Goal: Information Seeking & Learning: Learn about a topic

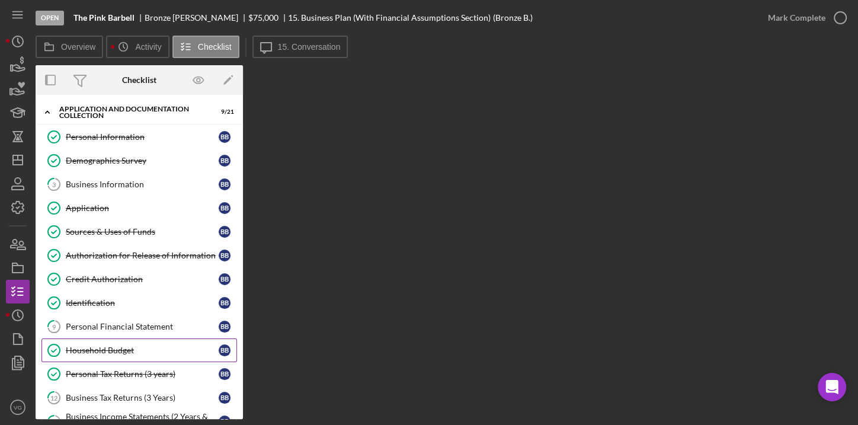
scroll to position [207, 0]
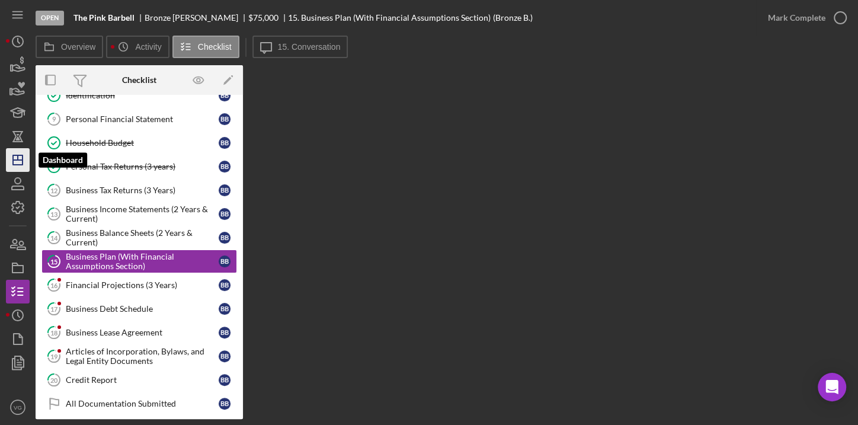
click at [19, 151] on icon "Icon/Dashboard" at bounding box center [18, 160] width 30 height 30
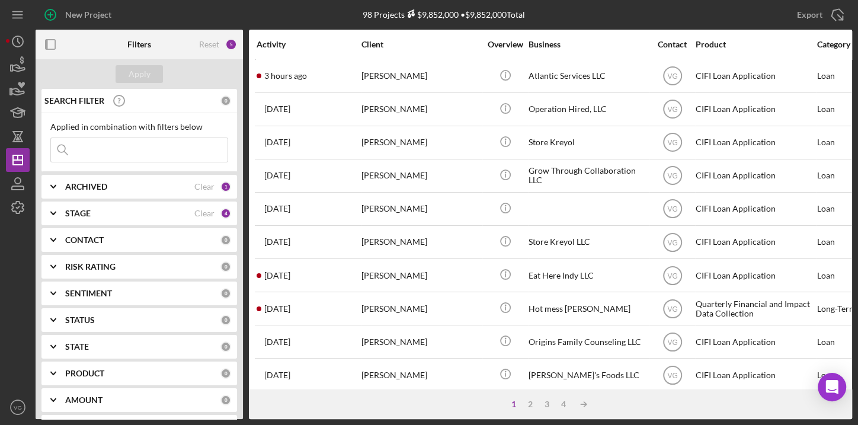
click at [138, 146] on input at bounding box center [139, 150] width 177 height 24
type input "operation"
click at [144, 72] on div "Apply" at bounding box center [140, 74] width 22 height 18
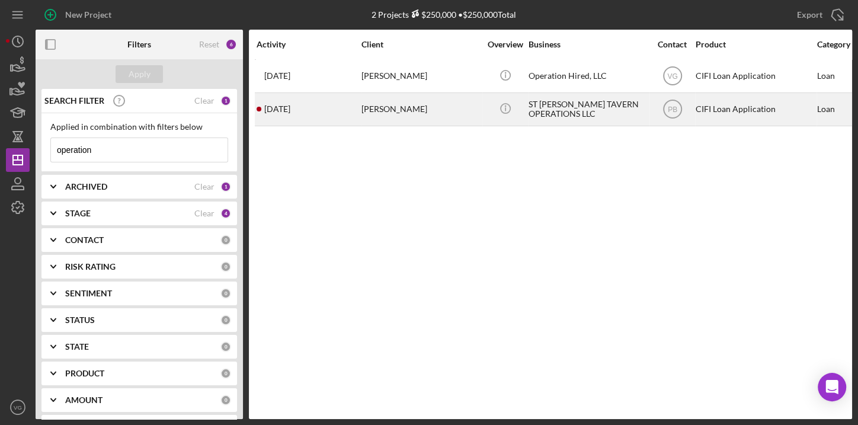
click at [283, 114] on div "[DATE] [PERSON_NAME]" at bounding box center [309, 109] width 104 height 31
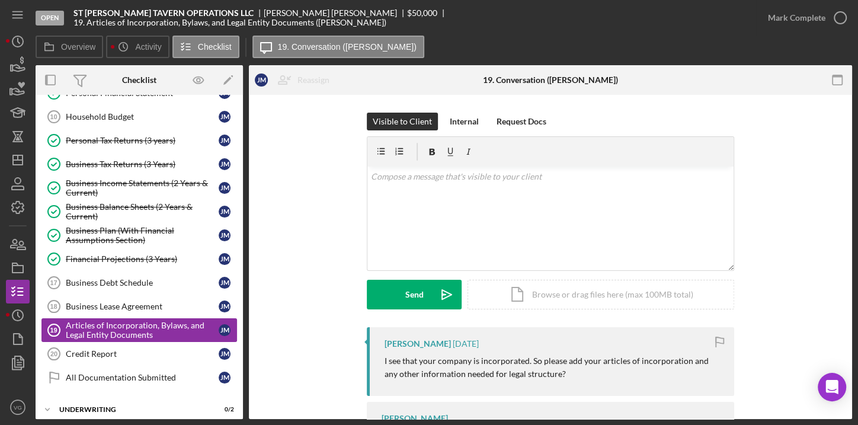
scroll to position [261, 0]
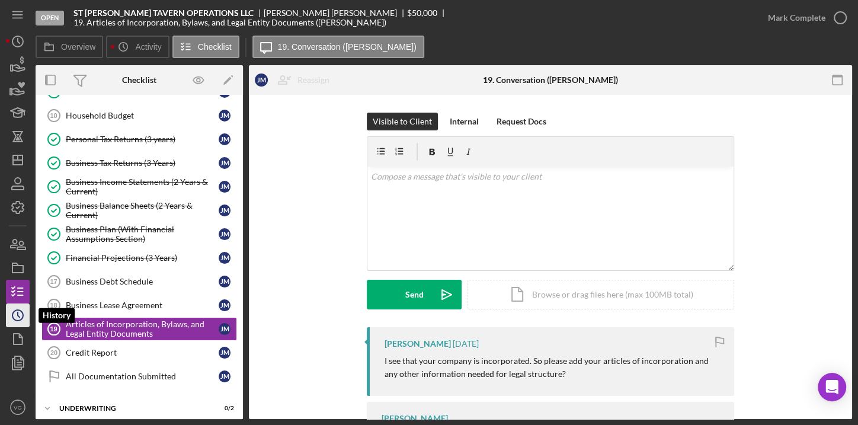
click at [18, 316] on polyline "button" at bounding box center [19, 314] width 2 height 5
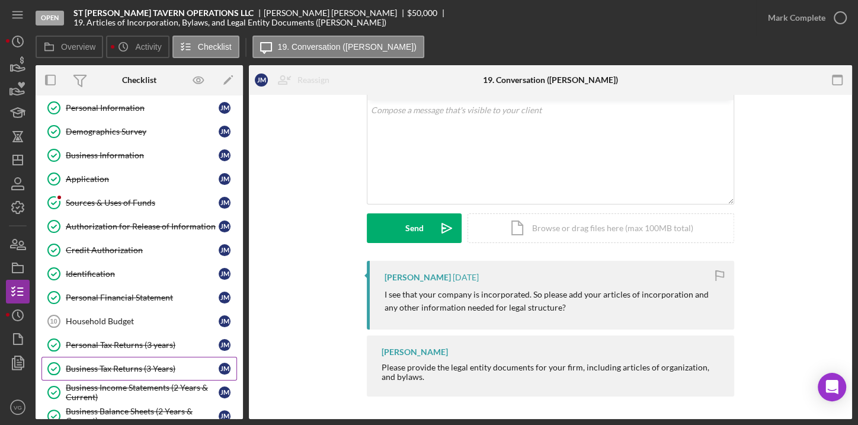
scroll to position [261, 0]
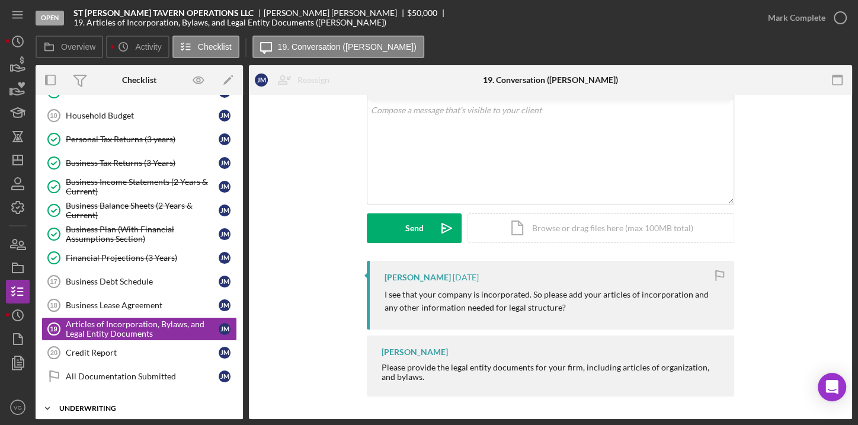
click at [96, 405] on div "Underwriting" at bounding box center [143, 408] width 169 height 7
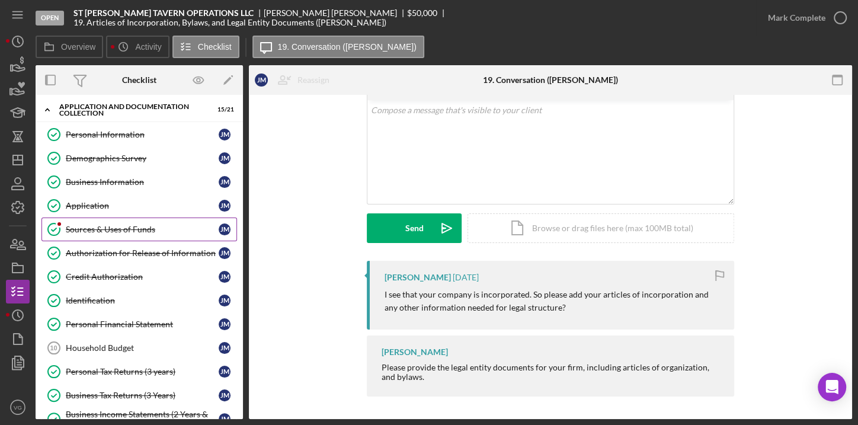
scroll to position [53, 0]
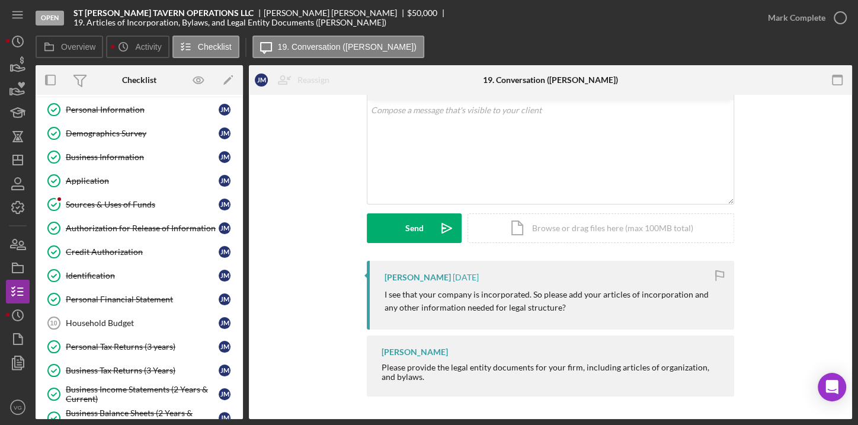
click at [693, 37] on div "Overview Icon/History Activity Checklist Icon/Message 19. Conversation ([PERSON…" at bounding box center [444, 48] width 817 height 24
click at [67, 50] on label "Overview" at bounding box center [78, 46] width 34 height 9
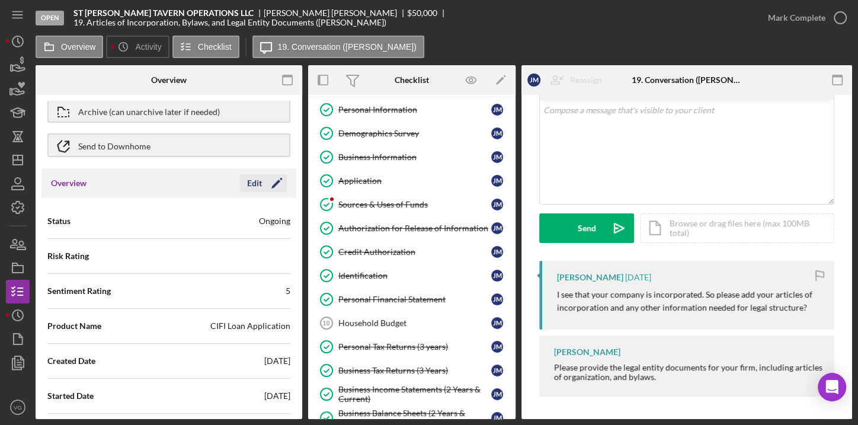
click at [253, 184] on div "Edit" at bounding box center [254, 183] width 15 height 18
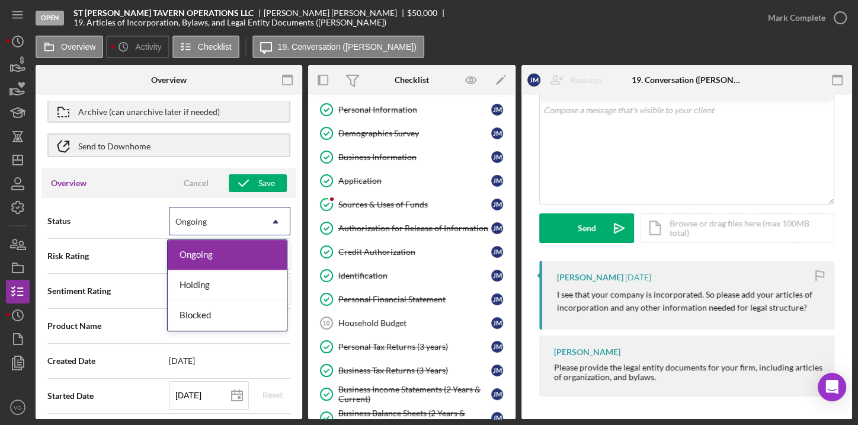
click at [276, 223] on icon "Icon/Dropdown Arrow" at bounding box center [275, 221] width 28 height 28
click at [202, 279] on div "Holding" at bounding box center [227, 285] width 119 height 30
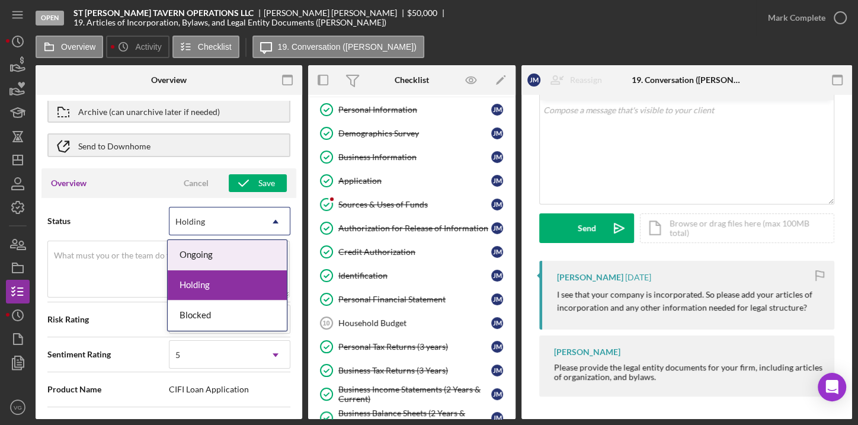
click at [193, 220] on div "Holding" at bounding box center [190, 221] width 30 height 9
click at [187, 256] on div "Ongoing" at bounding box center [227, 255] width 119 height 30
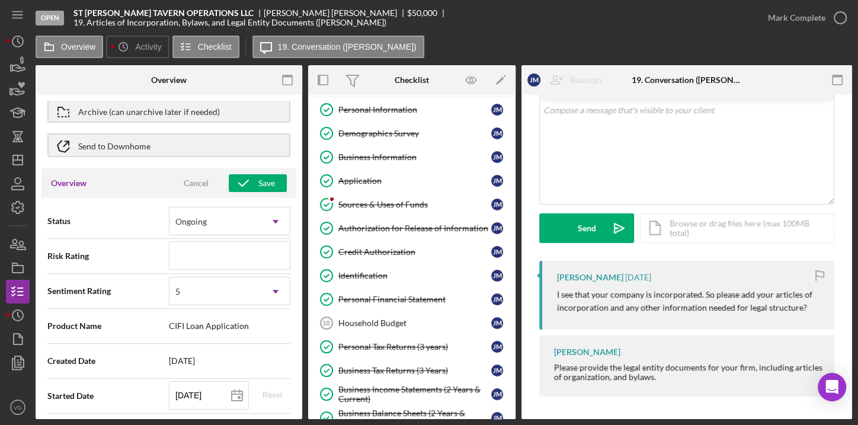
click at [111, 215] on span "Status" at bounding box center [108, 221] width 122 height 12
click at [133, 287] on span "Sentiment Rating" at bounding box center [108, 291] width 122 height 12
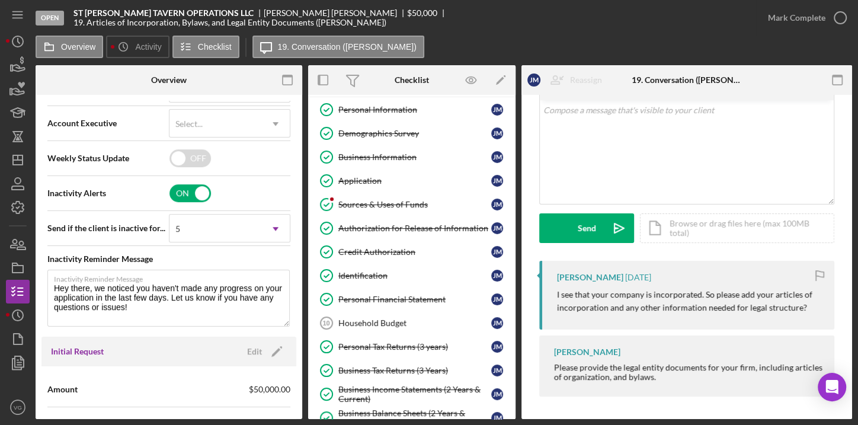
scroll to position [485, 0]
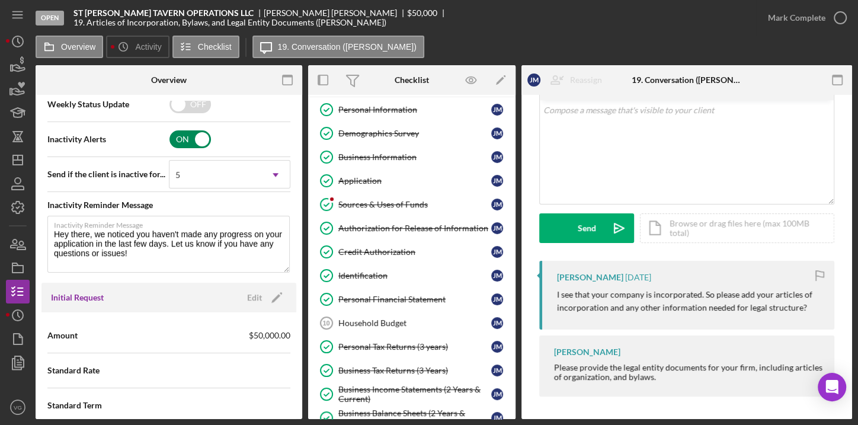
click at [199, 138] on input "checkbox" at bounding box center [190, 139] width 41 height 18
checkbox input "false"
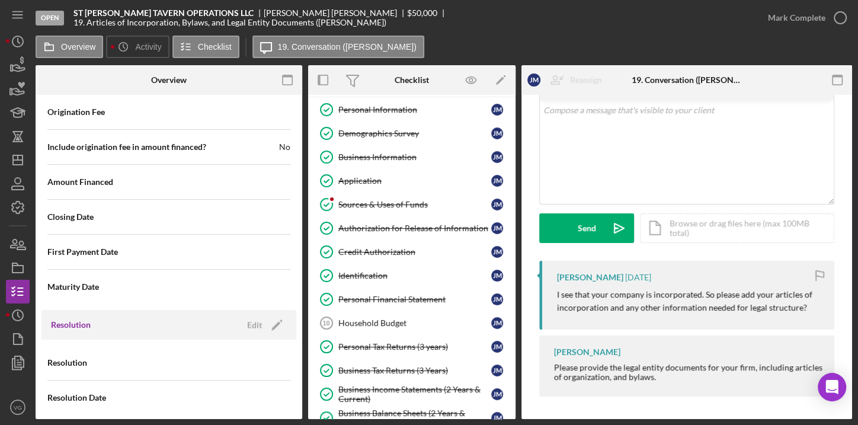
scroll to position [1301, 0]
click at [250, 319] on div "Edit" at bounding box center [254, 323] width 15 height 18
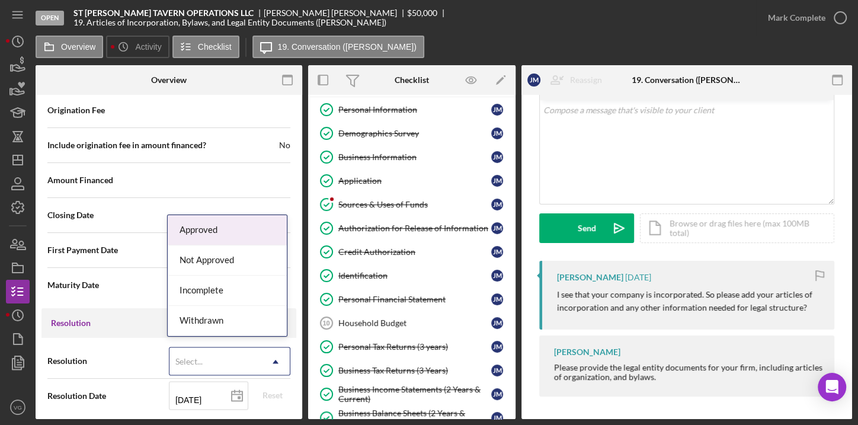
click at [226, 363] on div "Select..." at bounding box center [216, 361] width 92 height 27
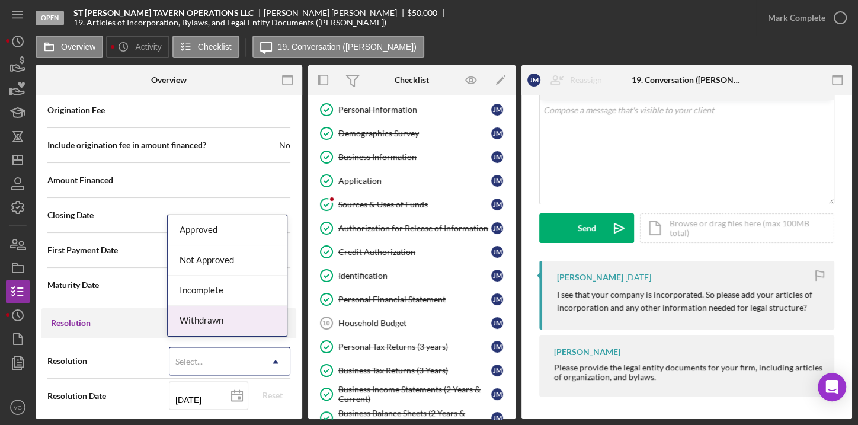
click at [211, 317] on div "Withdrawn" at bounding box center [227, 321] width 119 height 30
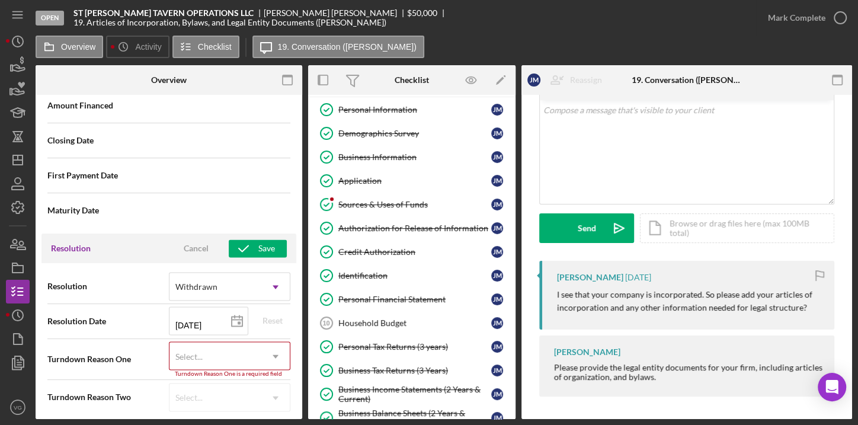
scroll to position [1376, 0]
click at [193, 352] on div "Select..." at bounding box center [188, 355] width 27 height 9
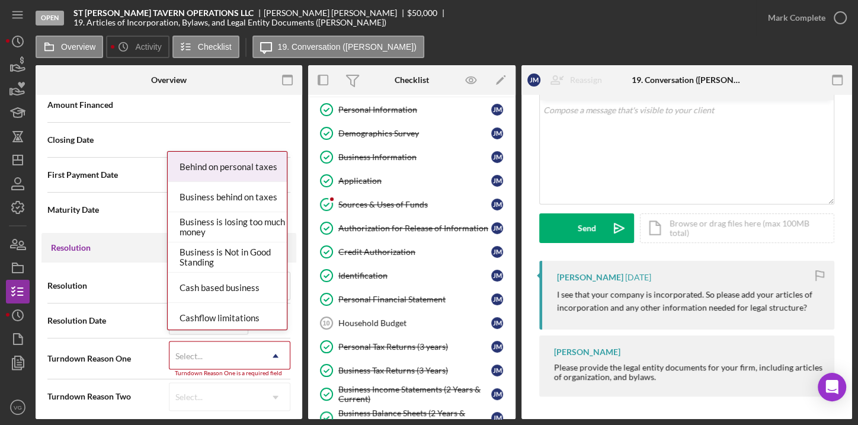
click at [135, 353] on span "Turndown Reason One" at bounding box center [108, 359] width 122 height 12
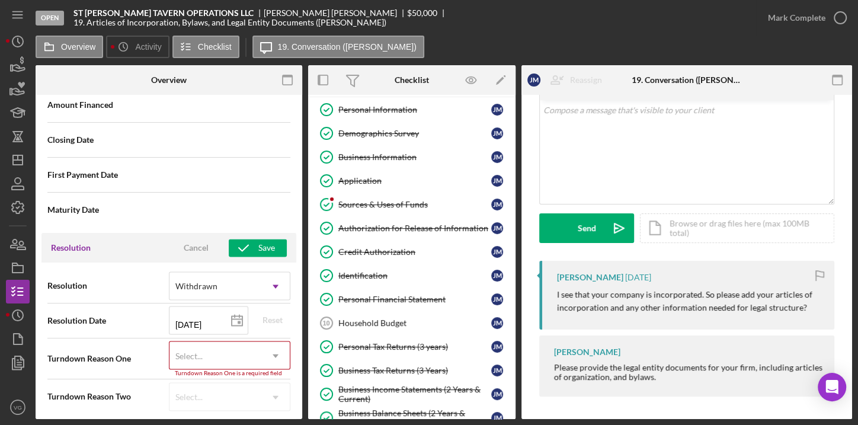
click at [184, 390] on div "Select... Icon/Dropdown Arrow" at bounding box center [230, 396] width 122 height 28
click at [204, 389] on div "Select... Icon/Dropdown Arrow" at bounding box center [230, 396] width 122 height 28
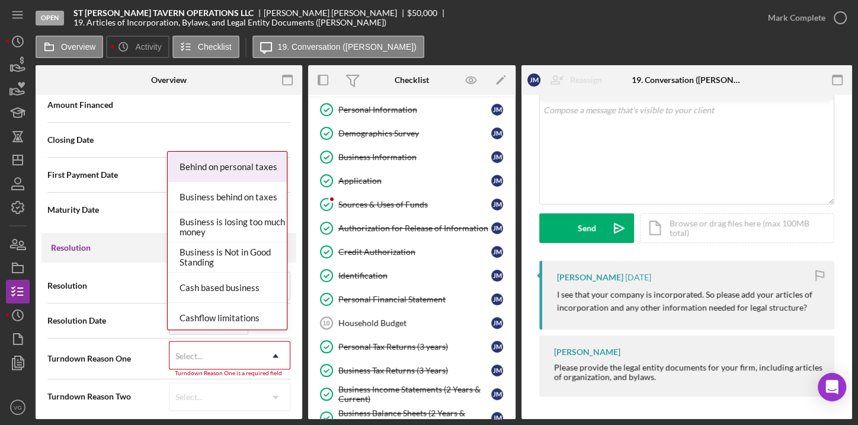
click at [189, 351] on div "Select..." at bounding box center [188, 355] width 27 height 9
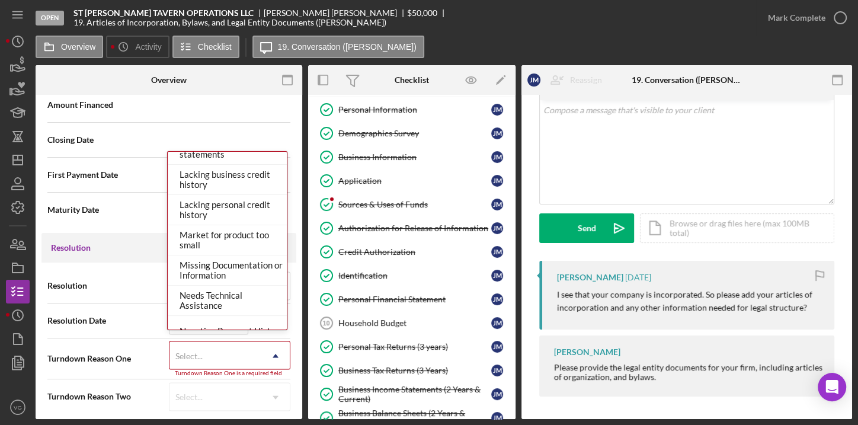
scroll to position [585, 0]
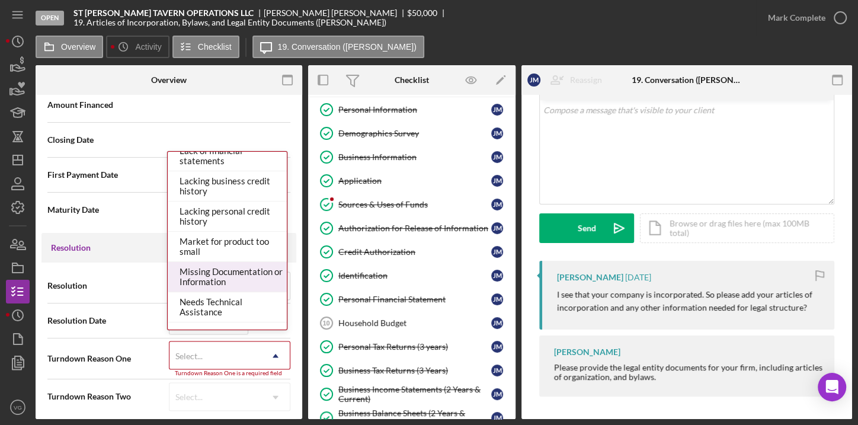
click at [219, 275] on div "Missing Documentation or Information" at bounding box center [227, 277] width 119 height 30
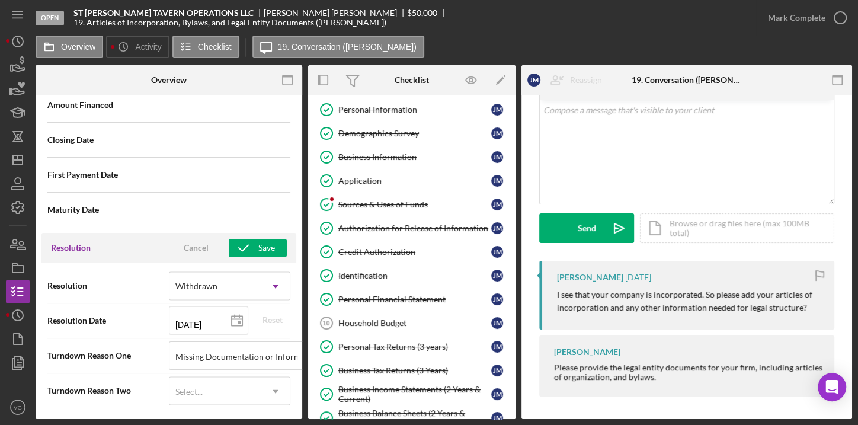
scroll to position [1371, 0]
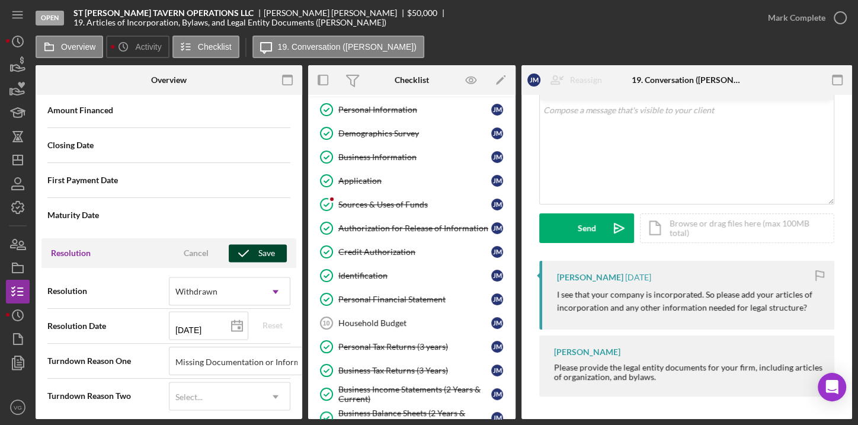
click at [265, 247] on div "Save" at bounding box center [266, 253] width 17 height 18
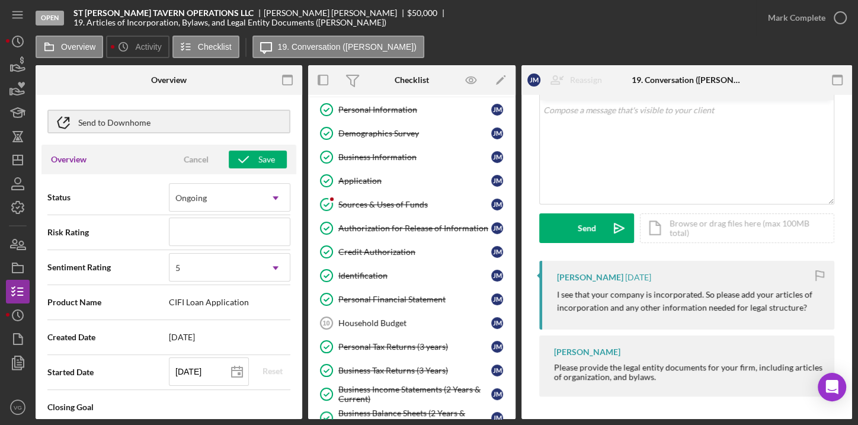
scroll to position [0, 0]
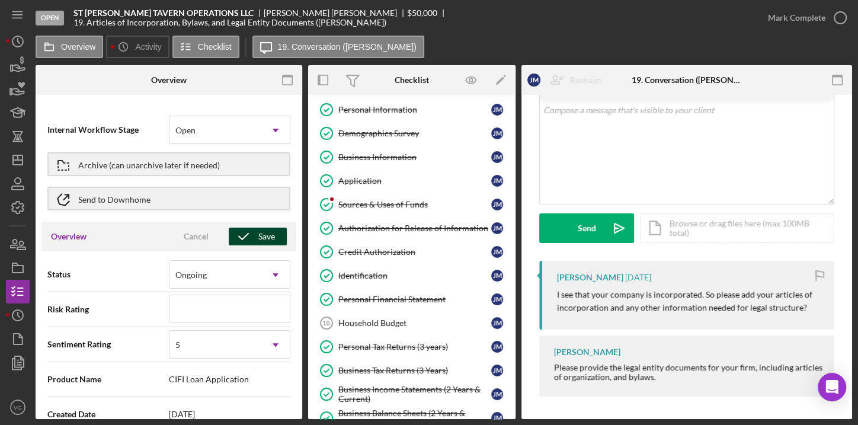
click at [258, 233] on div "Save" at bounding box center [266, 237] width 17 height 18
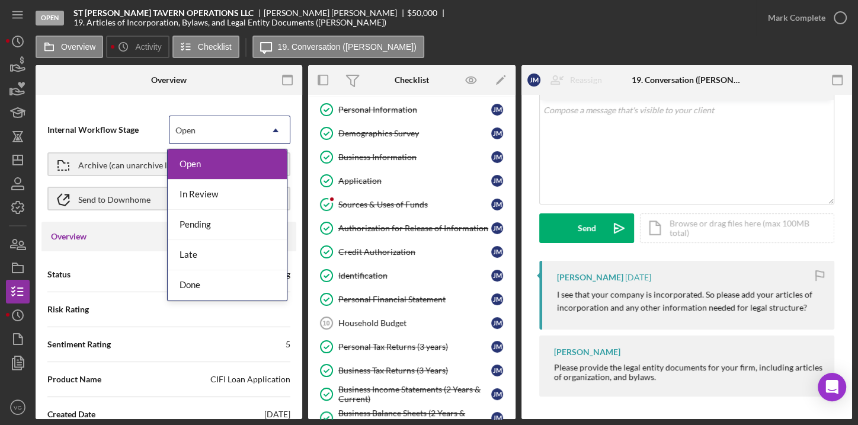
click at [273, 129] on use at bounding box center [276, 131] width 6 height 4
click at [199, 279] on div "Done" at bounding box center [227, 285] width 119 height 30
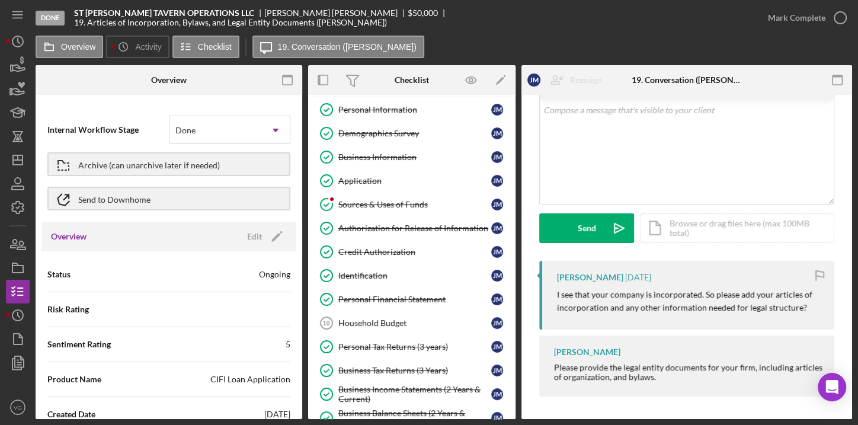
click at [52, 15] on div "Done" at bounding box center [50, 18] width 29 height 15
click at [85, 17] on b "ST [PERSON_NAME] TAVERN OPERATIONS LLC" at bounding box center [164, 12] width 180 height 9
click at [53, 21] on div "Done" at bounding box center [50, 18] width 29 height 15
click at [21, 164] on polygon "button" at bounding box center [17, 159] width 9 height 9
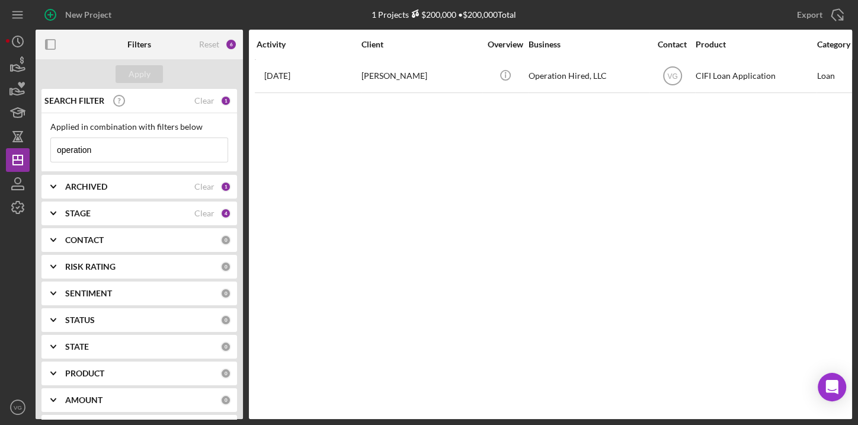
click at [126, 184] on div "ARCHIVED" at bounding box center [129, 186] width 129 height 9
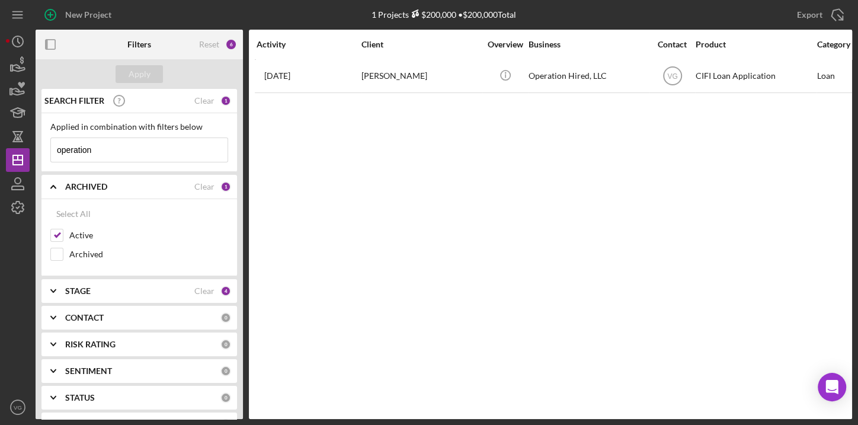
click at [107, 186] on b "ARCHIVED" at bounding box center [86, 186] width 42 height 9
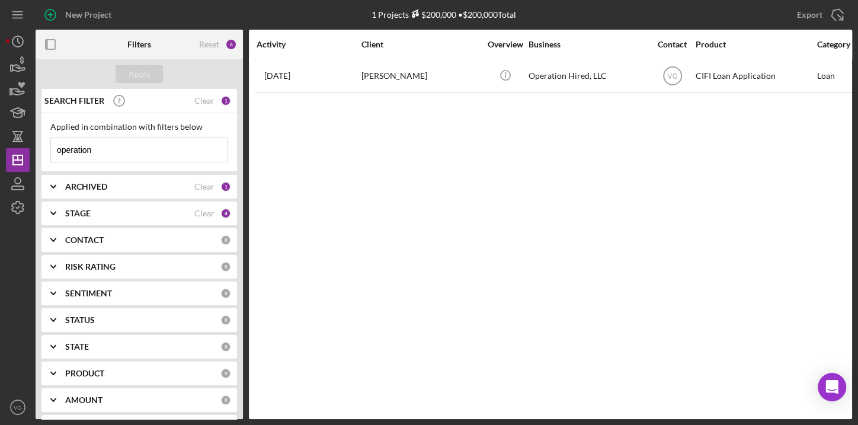
click at [96, 218] on div "STAGE Clear 4" at bounding box center [148, 213] width 166 height 11
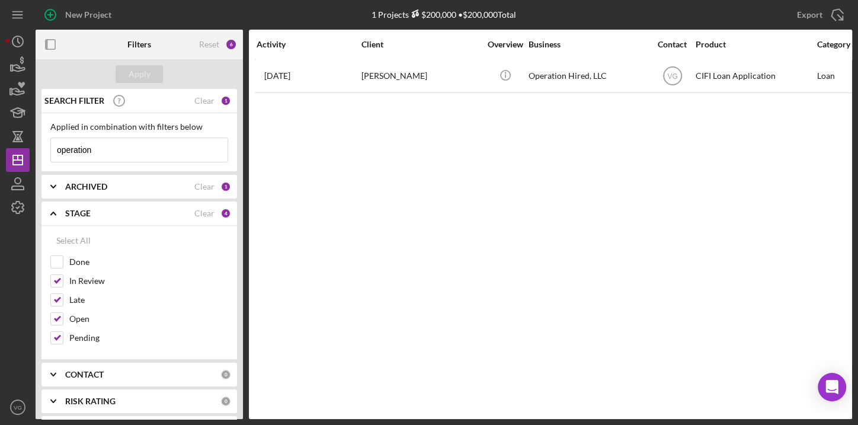
click at [96, 218] on div "STAGE Clear 4" at bounding box center [148, 213] width 166 height 11
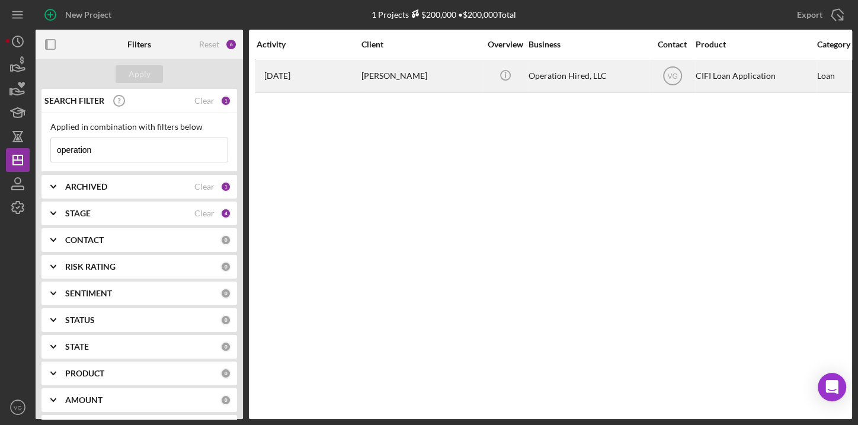
click at [376, 73] on div "[PERSON_NAME]" at bounding box center [421, 75] width 119 height 31
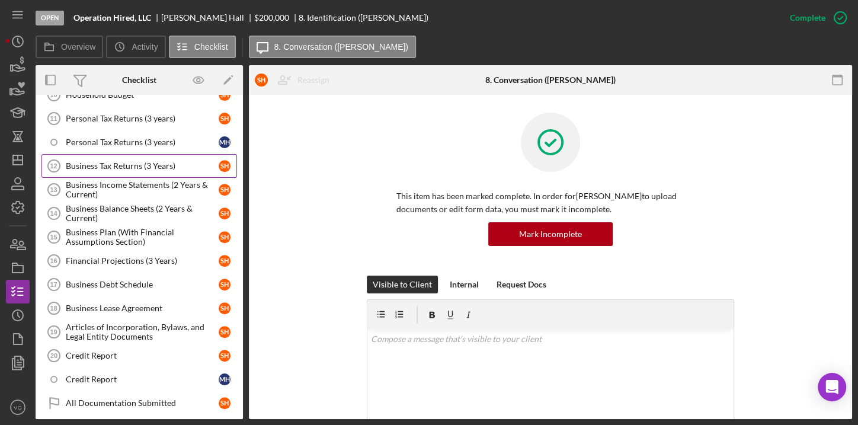
scroll to position [448, 0]
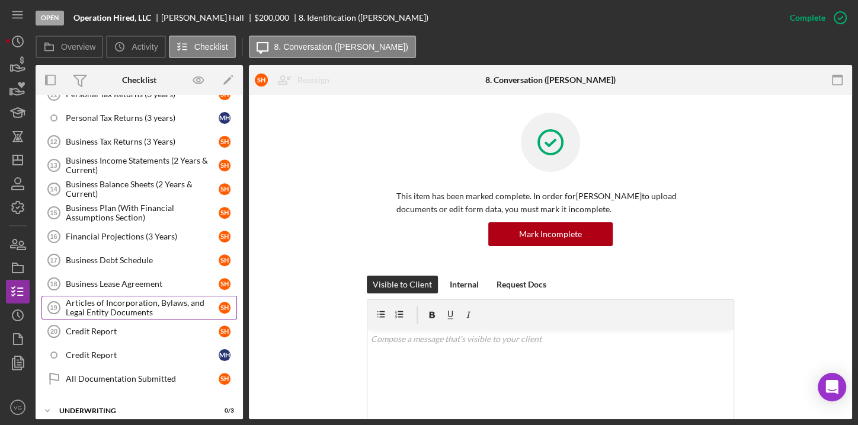
click at [141, 298] on div "Articles of Incorporation, Bylaws, and Legal Entity Documents" at bounding box center [142, 307] width 153 height 19
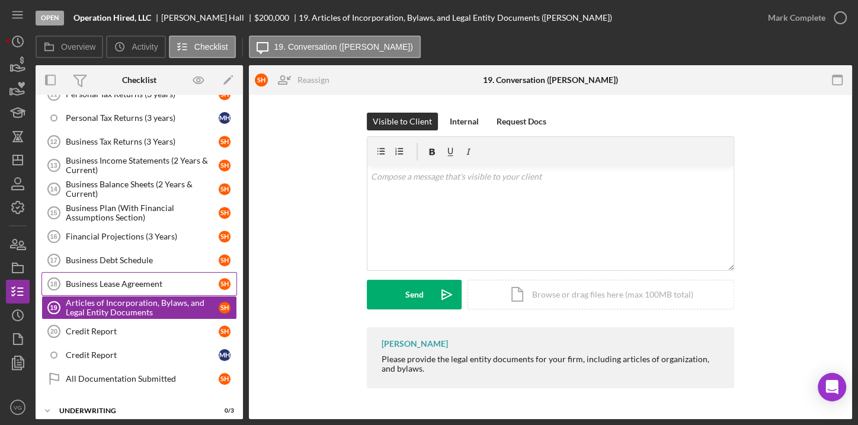
click at [142, 279] on div "Business Lease Agreement" at bounding box center [142, 283] width 153 height 9
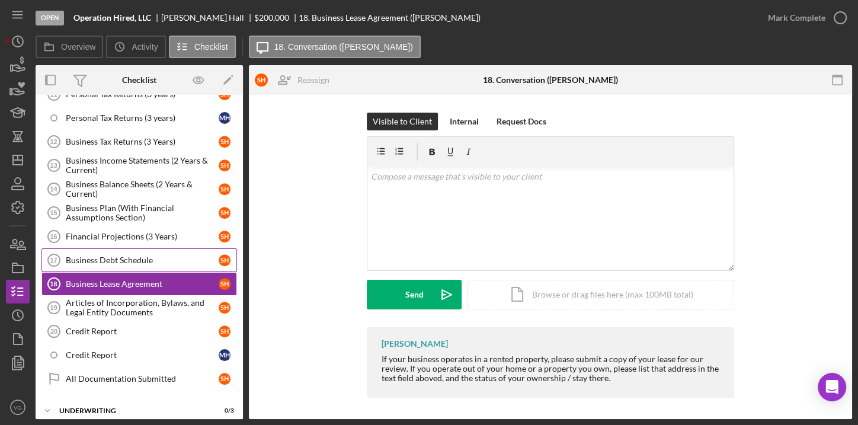
click at [136, 248] on link "Business Debt Schedule 17 Business Debt Schedule S H" at bounding box center [139, 260] width 196 height 24
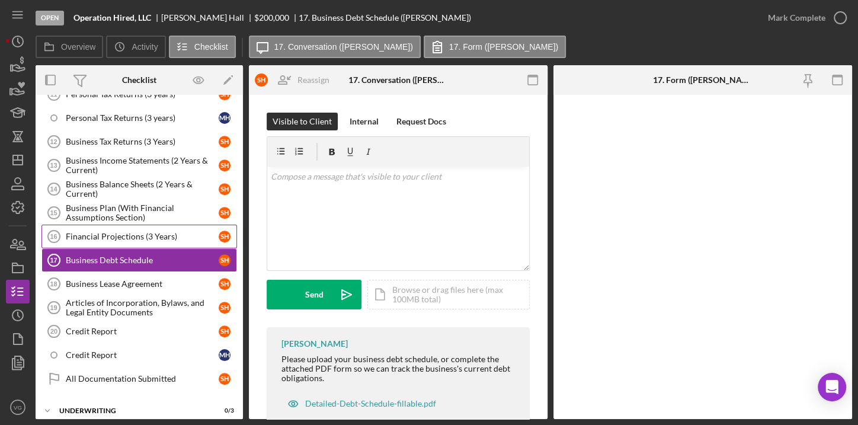
click at [136, 232] on div "Financial Projections (3 Years)" at bounding box center [142, 236] width 153 height 9
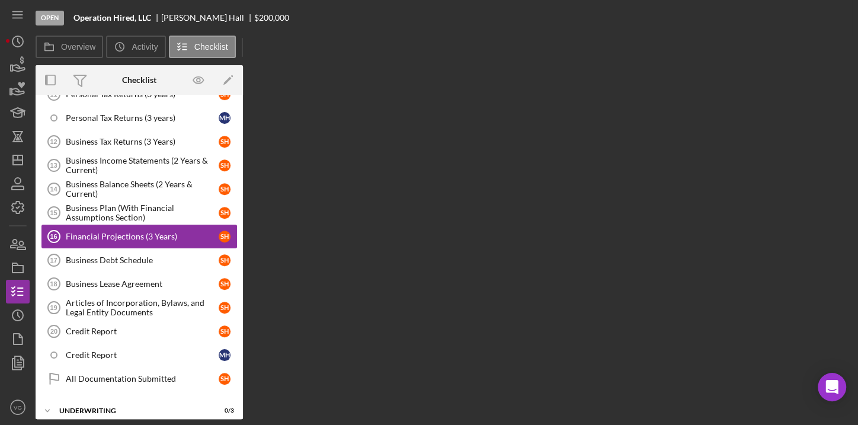
scroll to position [448, 0]
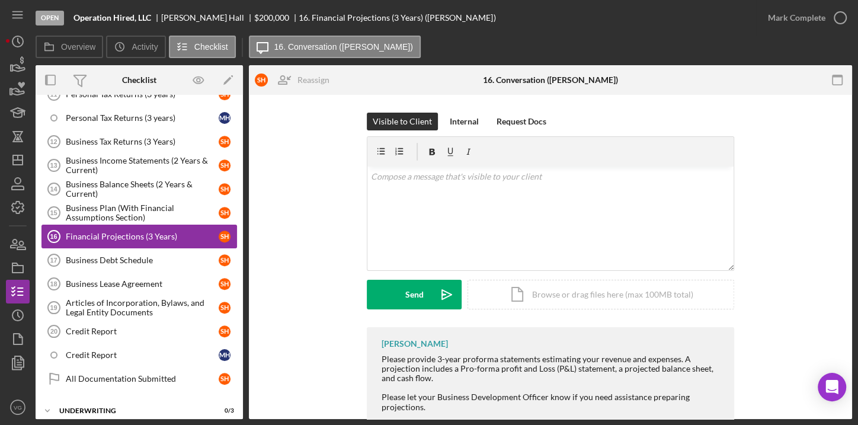
click at [136, 225] on link "Financial Projections (3 Years) 16 Financial Projections (3 Years) S H" at bounding box center [139, 237] width 196 height 24
click at [136, 211] on div "Business Plan (With Financial Assumptions Section)" at bounding box center [142, 212] width 153 height 19
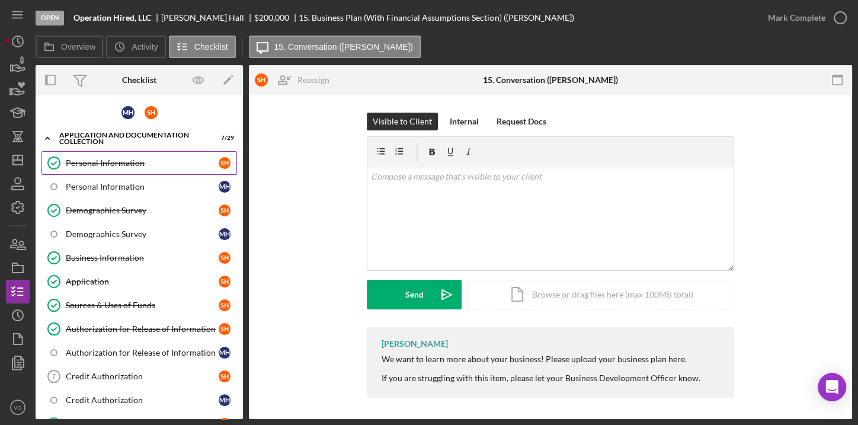
click at [121, 164] on div "Personal Information" at bounding box center [142, 162] width 153 height 9
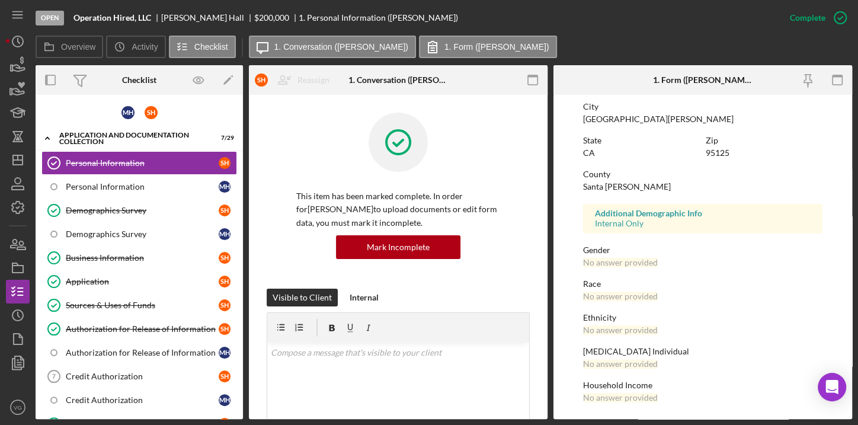
scroll to position [228, 0]
click at [115, 190] on link "Personal Information M H" at bounding box center [139, 187] width 196 height 24
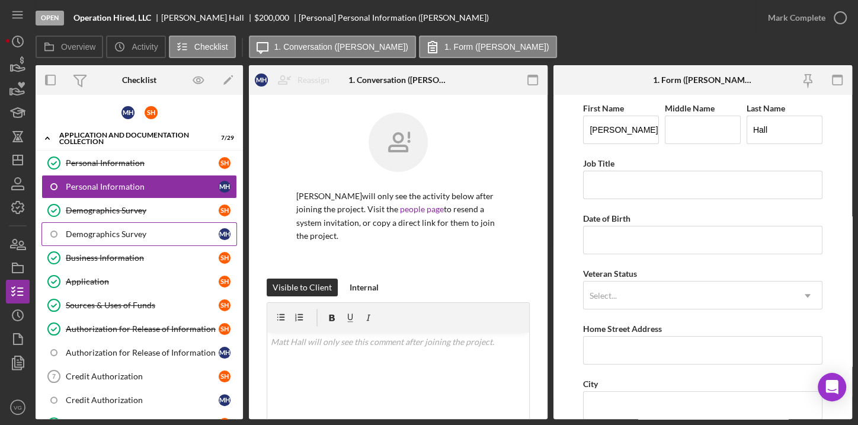
click at [114, 234] on div "Demographics Survey" at bounding box center [142, 233] width 153 height 9
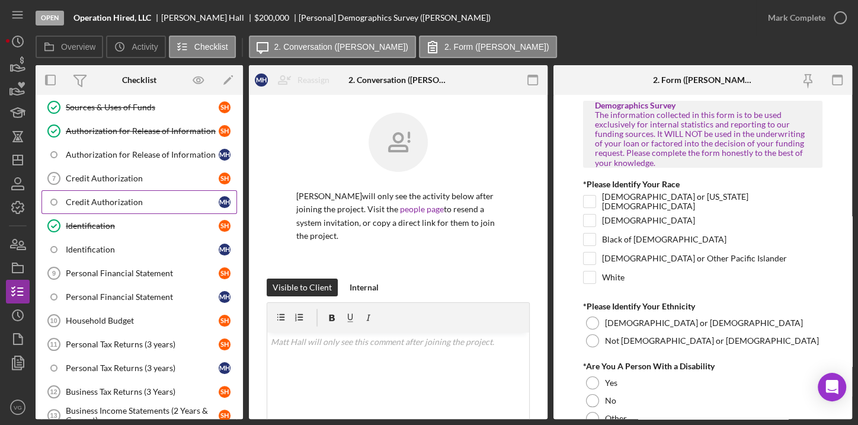
scroll to position [215, 0]
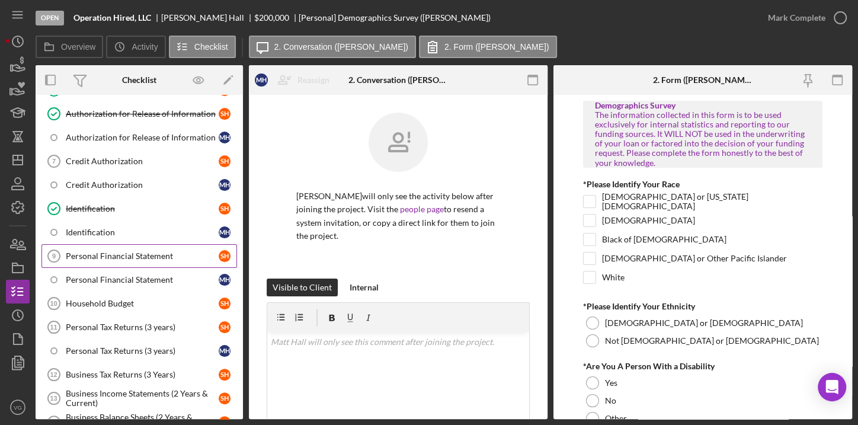
click at [110, 255] on div "Personal Financial Statement" at bounding box center [142, 255] width 153 height 9
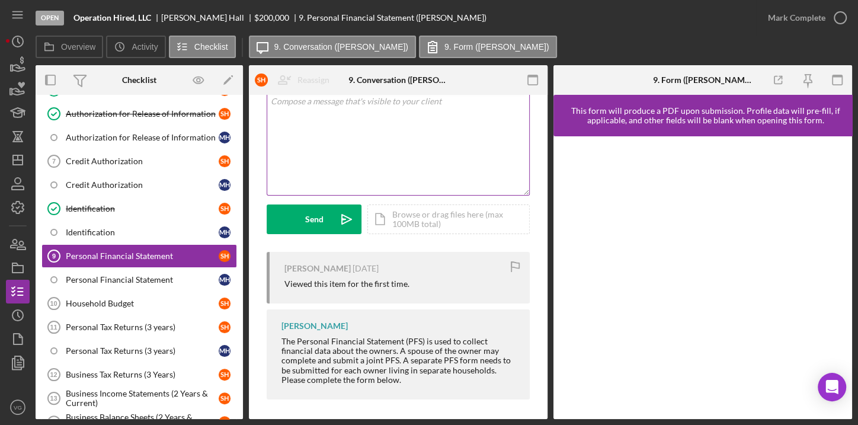
scroll to position [78, 0]
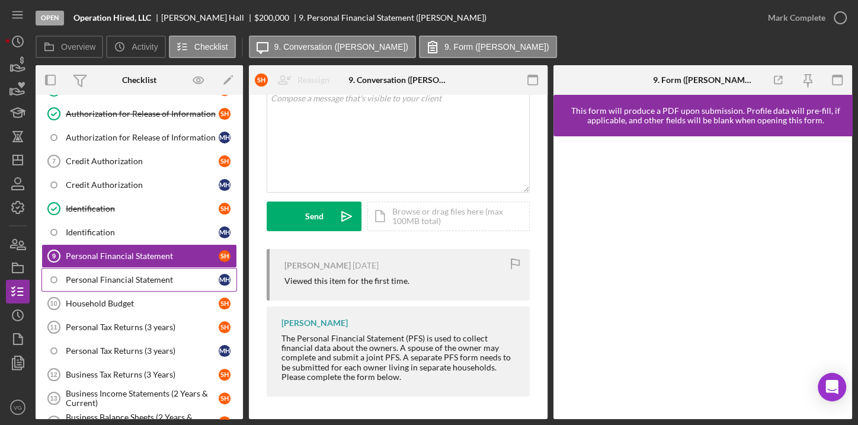
click at [108, 280] on link "Personal Financial Statement M H" at bounding box center [139, 280] width 196 height 24
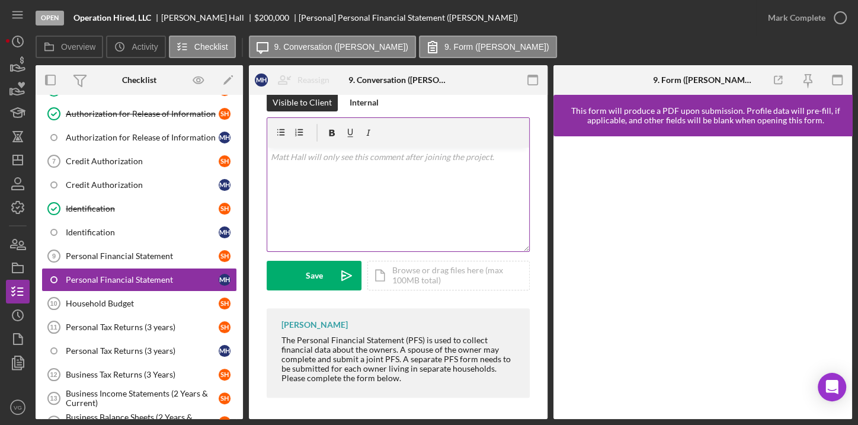
scroll to position [187, 0]
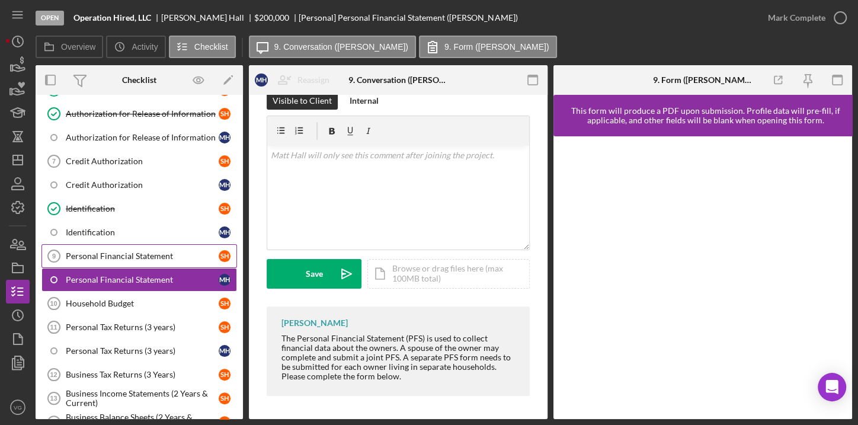
click at [129, 251] on div "Personal Financial Statement" at bounding box center [142, 255] width 153 height 9
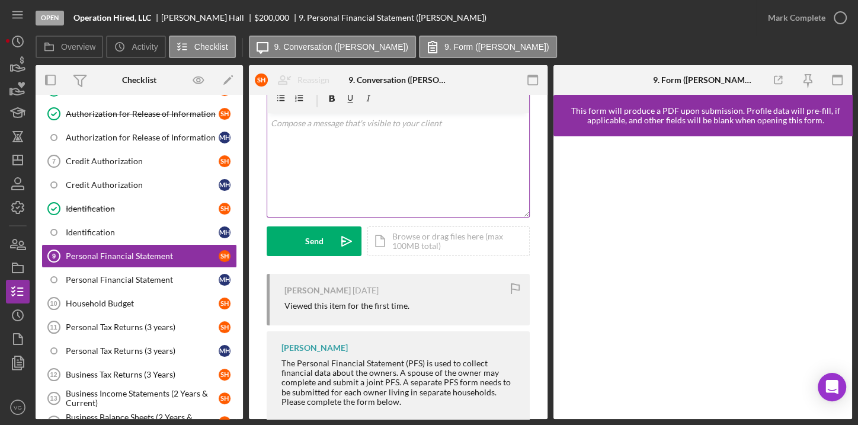
scroll to position [78, 0]
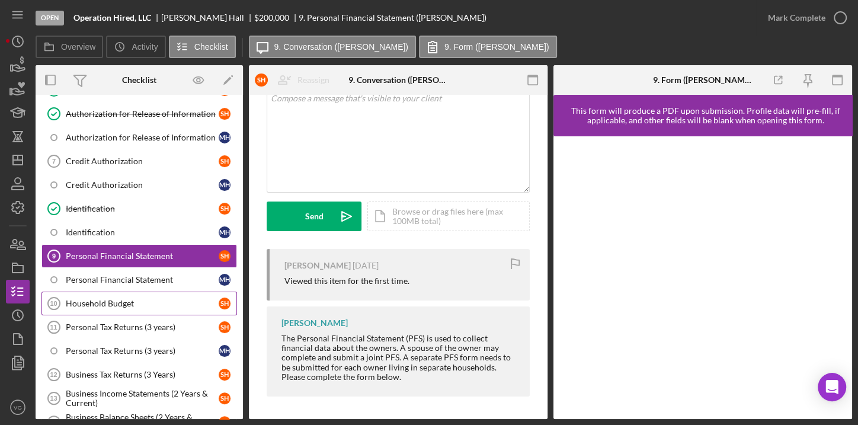
click at [108, 299] on div "Household Budget" at bounding box center [142, 303] width 153 height 9
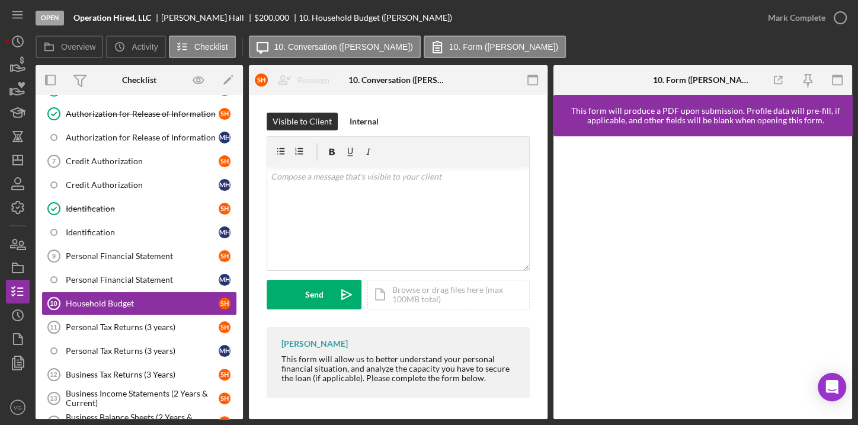
scroll to position [2, 0]
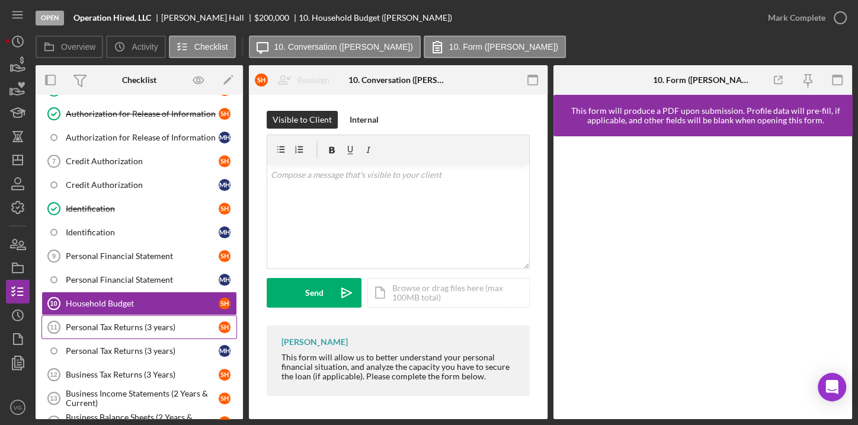
click at [120, 324] on div "Personal Tax Returns (3 years)" at bounding box center [142, 326] width 153 height 9
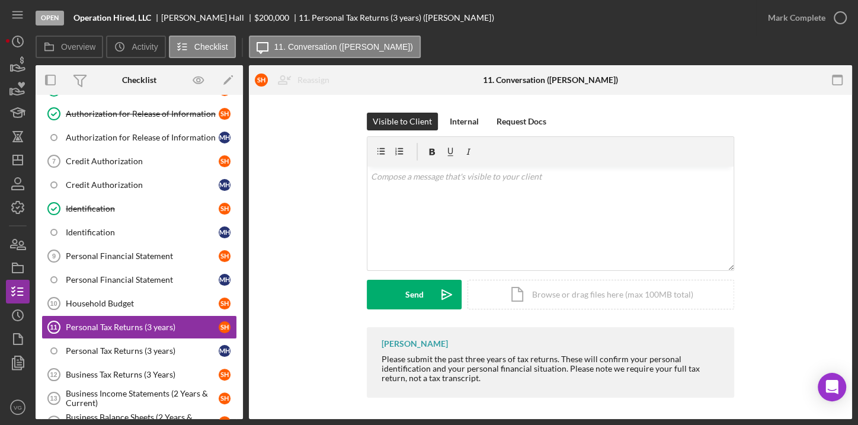
scroll to position [2, 0]
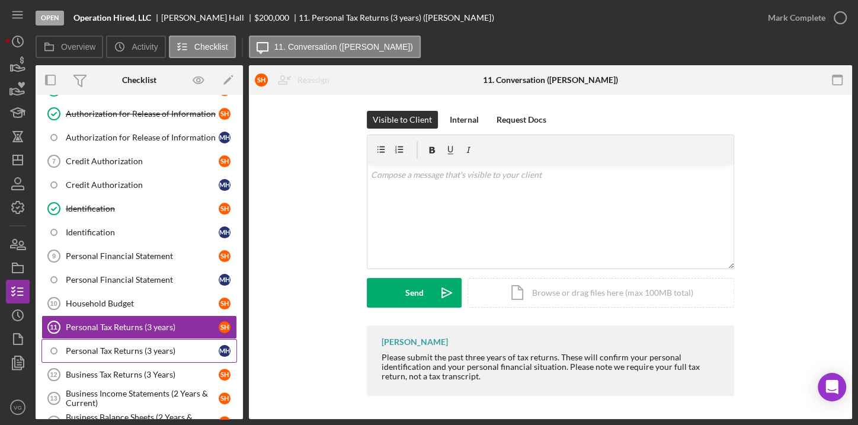
click at [115, 349] on div "Personal Tax Returns (3 years)" at bounding box center [142, 350] width 153 height 9
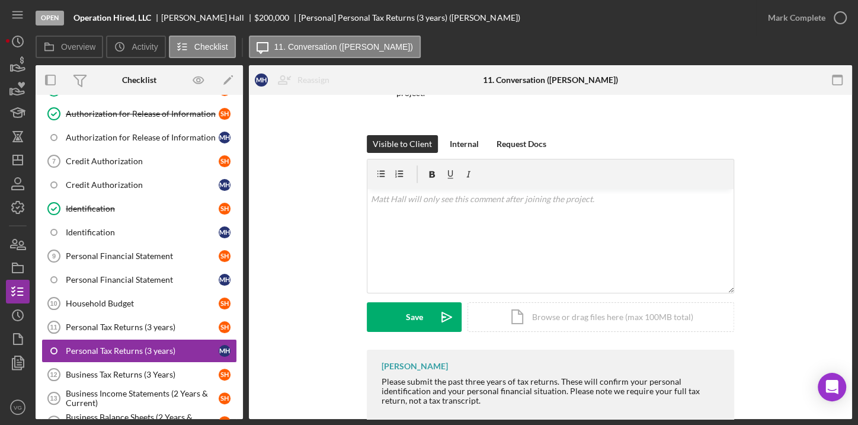
scroll to position [140, 0]
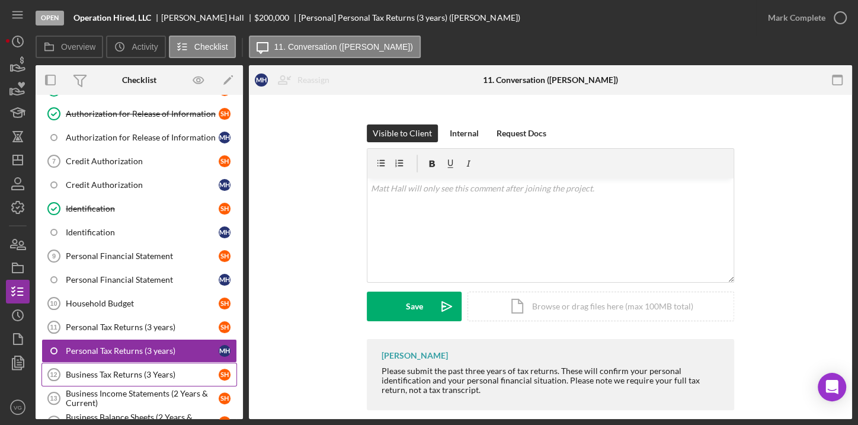
click at [142, 370] on div "Business Tax Returns (3 Years)" at bounding box center [142, 374] width 153 height 9
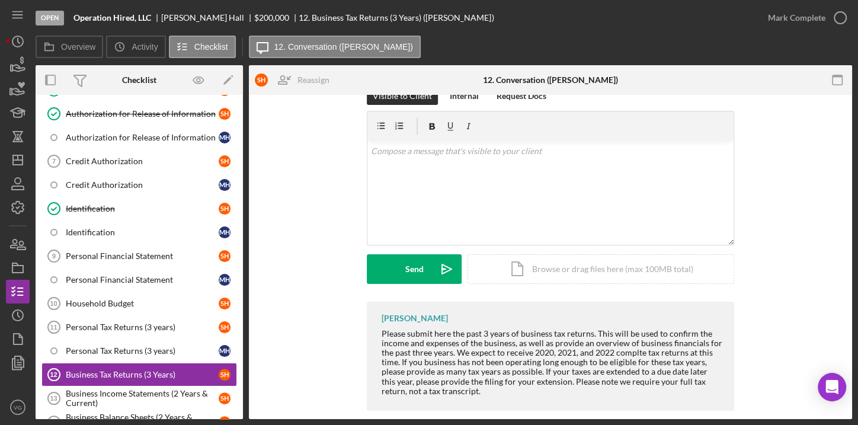
scroll to position [40, 0]
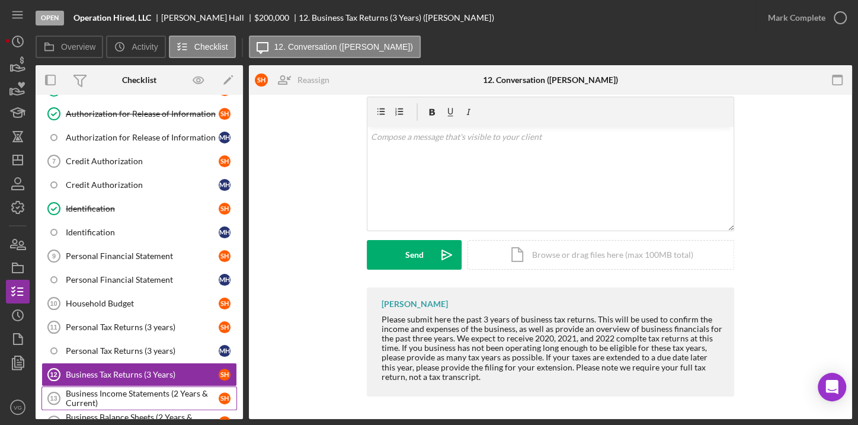
click at [132, 394] on div "Business Income Statements (2 Years & Current)" at bounding box center [142, 398] width 153 height 19
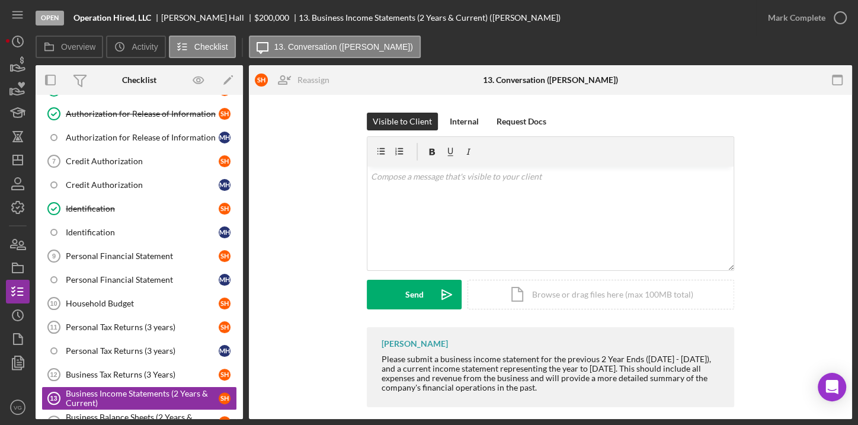
scroll to position [11, 0]
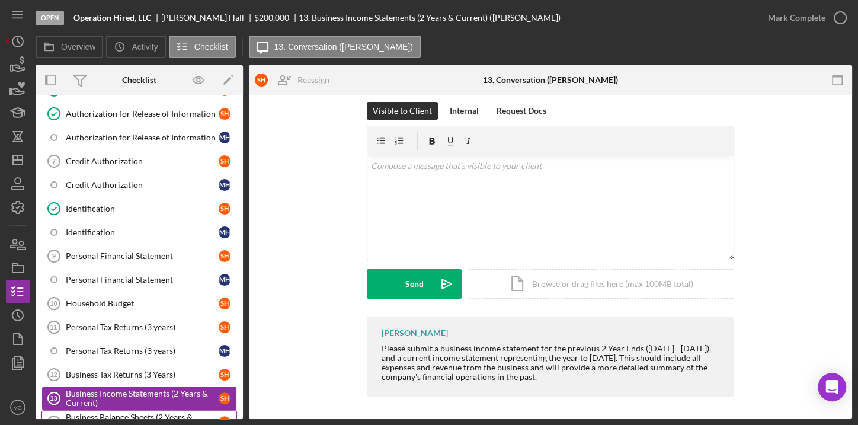
click at [138, 413] on div "Business Balance Sheets (2 Years & Current)" at bounding box center [142, 422] width 153 height 19
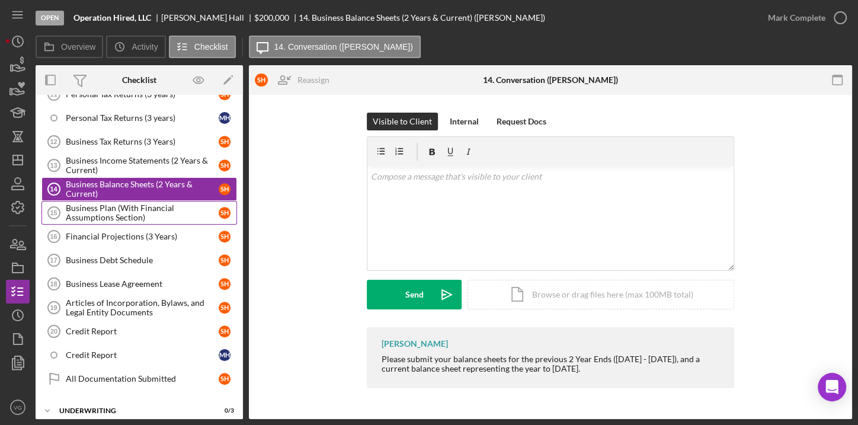
click at [136, 203] on div "Business Plan (With Financial Assumptions Section)" at bounding box center [142, 212] width 153 height 19
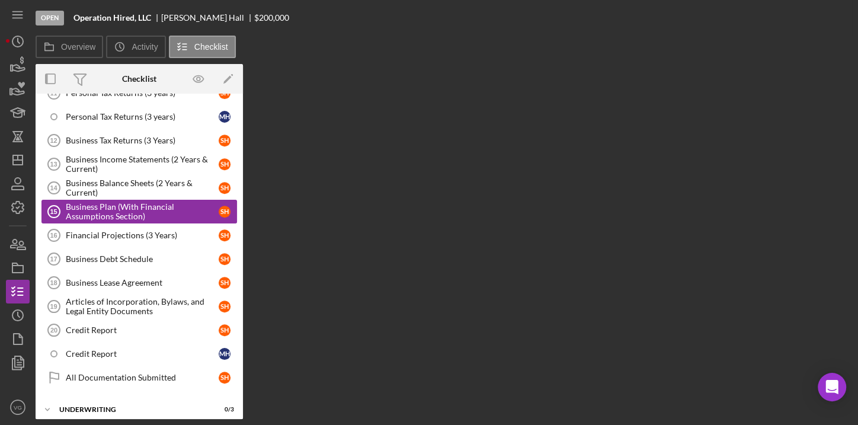
scroll to position [448, 0]
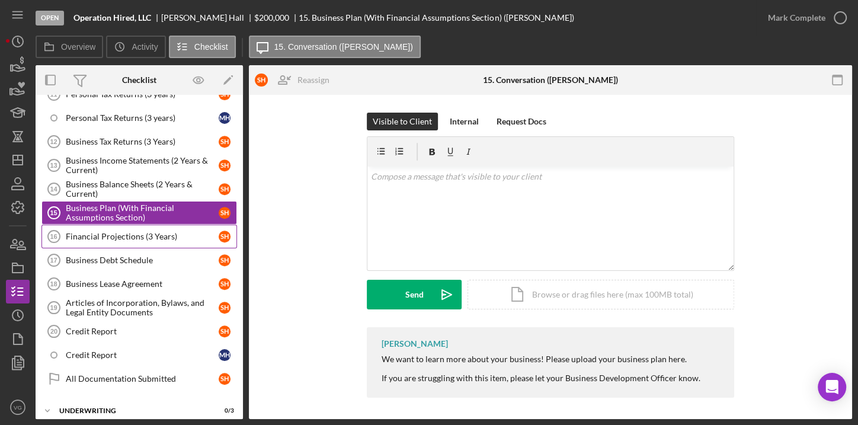
click at [135, 234] on div "Financial Projections (3 Years)" at bounding box center [142, 236] width 153 height 9
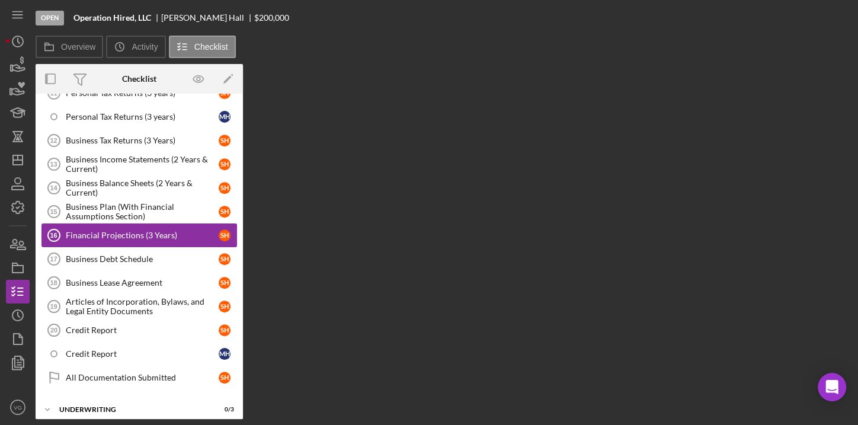
scroll to position [448, 0]
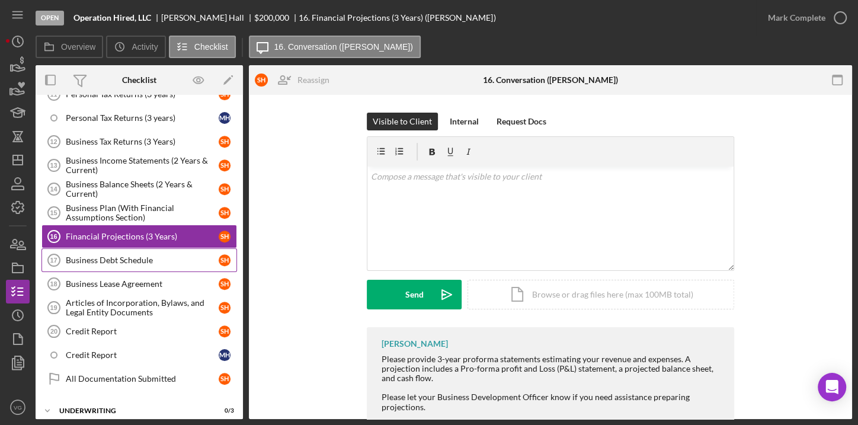
click at [136, 255] on div "Business Debt Schedule" at bounding box center [142, 259] width 153 height 9
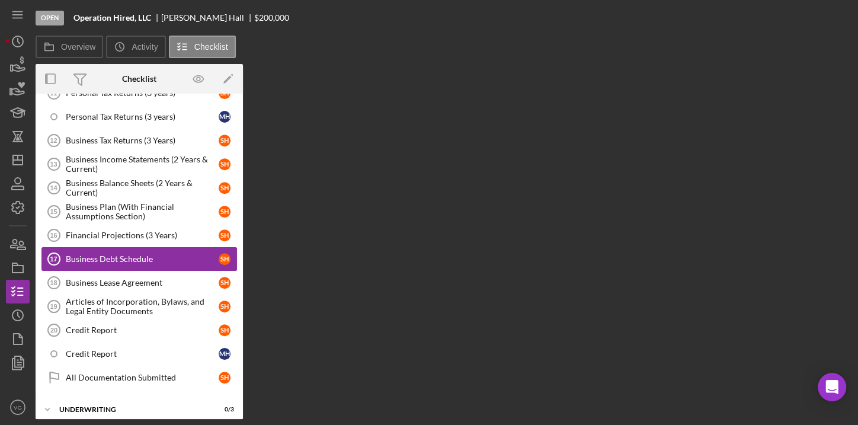
scroll to position [448, 0]
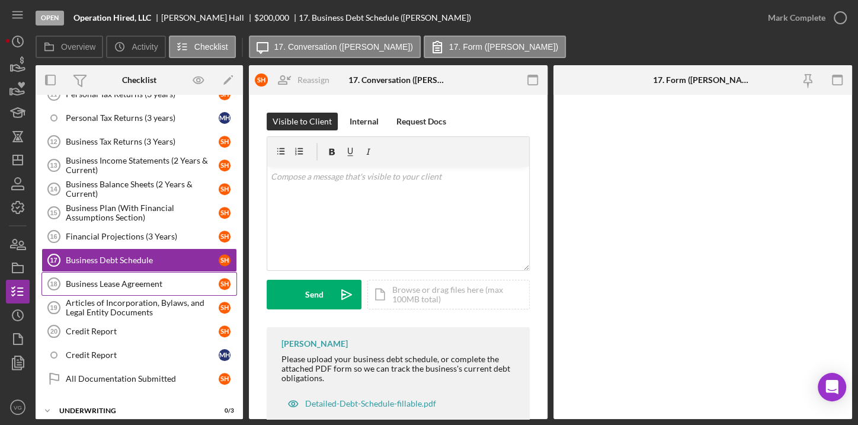
click at [136, 279] on div "Business Lease Agreement" at bounding box center [142, 283] width 153 height 9
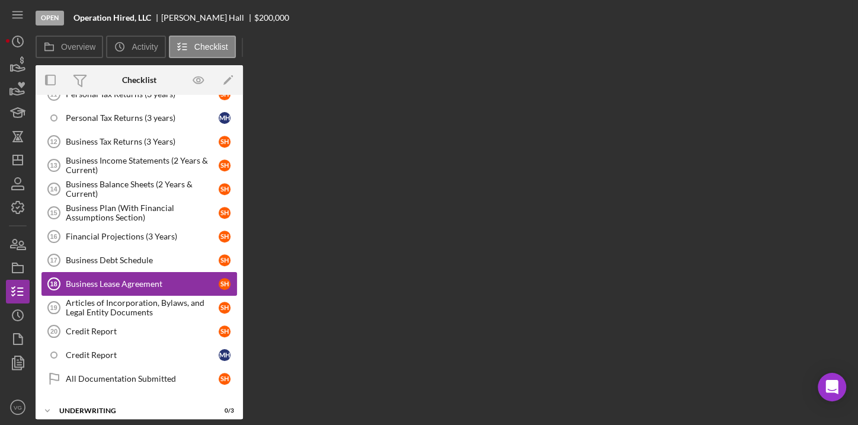
scroll to position [448, 0]
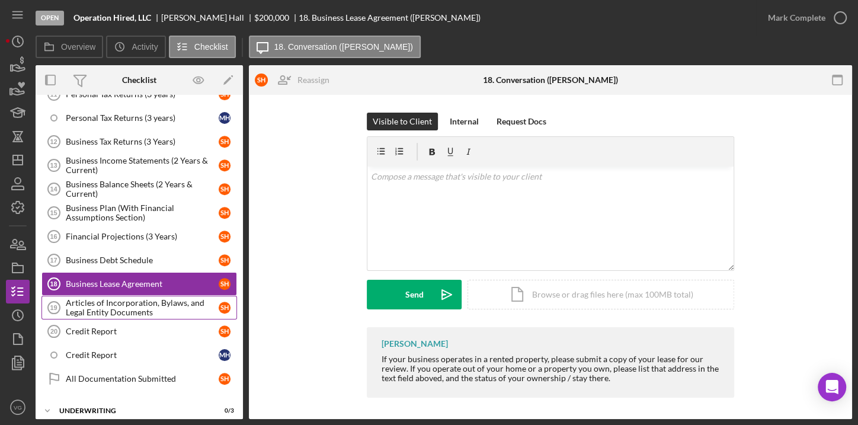
click at [138, 300] on div "Articles of Incorporation, Bylaws, and Legal Entity Documents" at bounding box center [142, 307] width 153 height 19
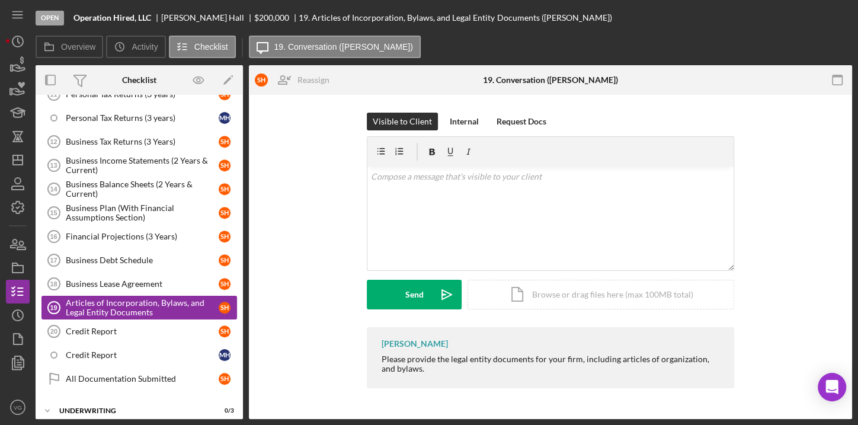
scroll to position [448, 0]
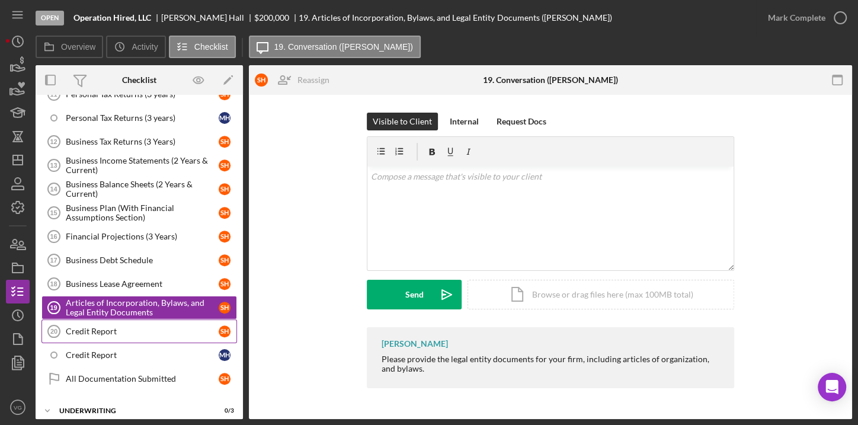
click at [138, 327] on div "Credit Report" at bounding box center [142, 331] width 153 height 9
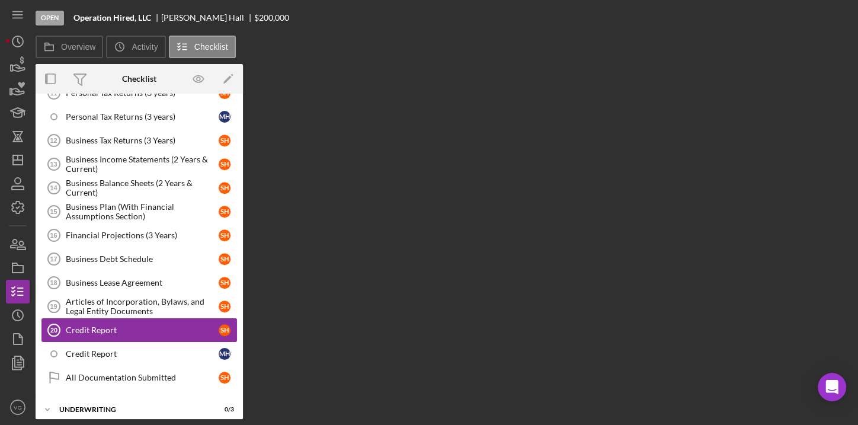
scroll to position [448, 0]
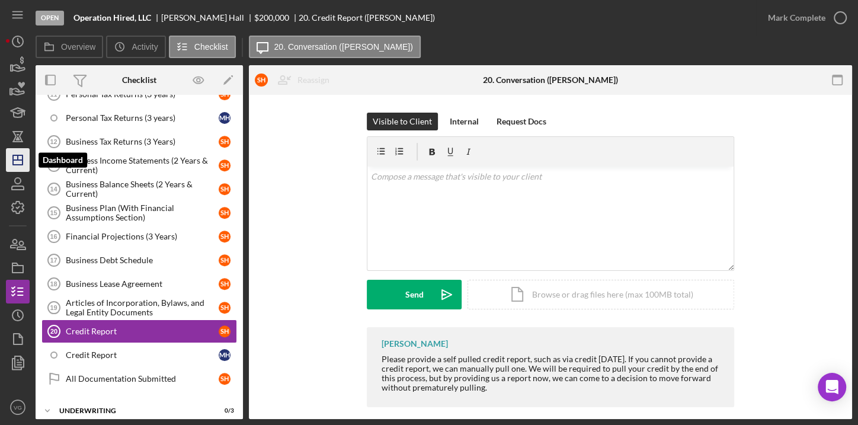
click at [18, 167] on icon "Icon/Dashboard" at bounding box center [18, 160] width 30 height 30
